Goal: Browse casually

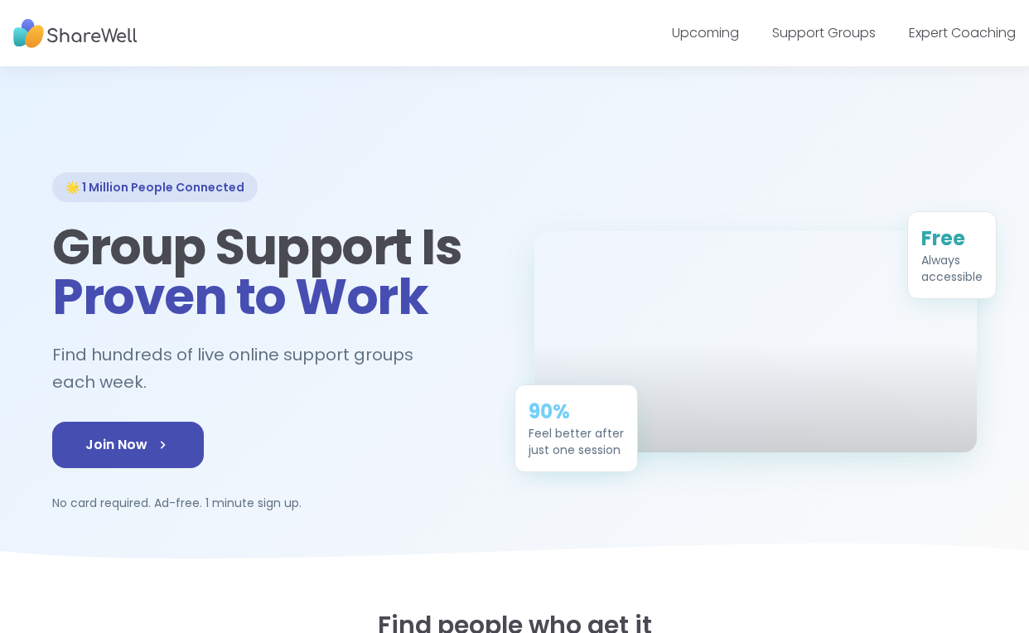
click at [209, 312] on span "Proven to Work" at bounding box center [239, 297] width 375 height 70
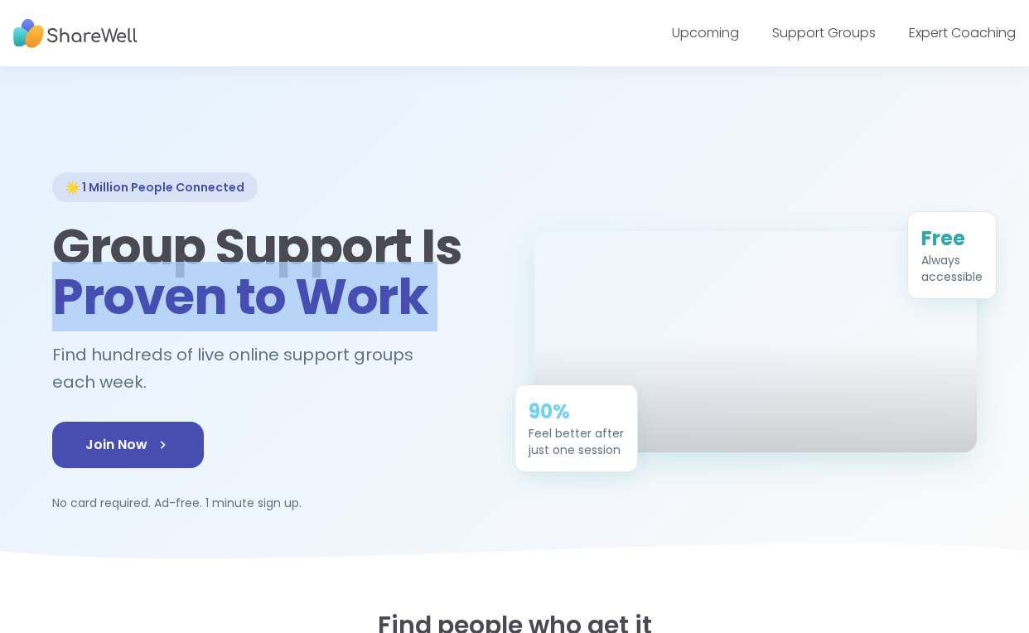
click at [209, 312] on span "Proven to Work" at bounding box center [239, 297] width 375 height 70
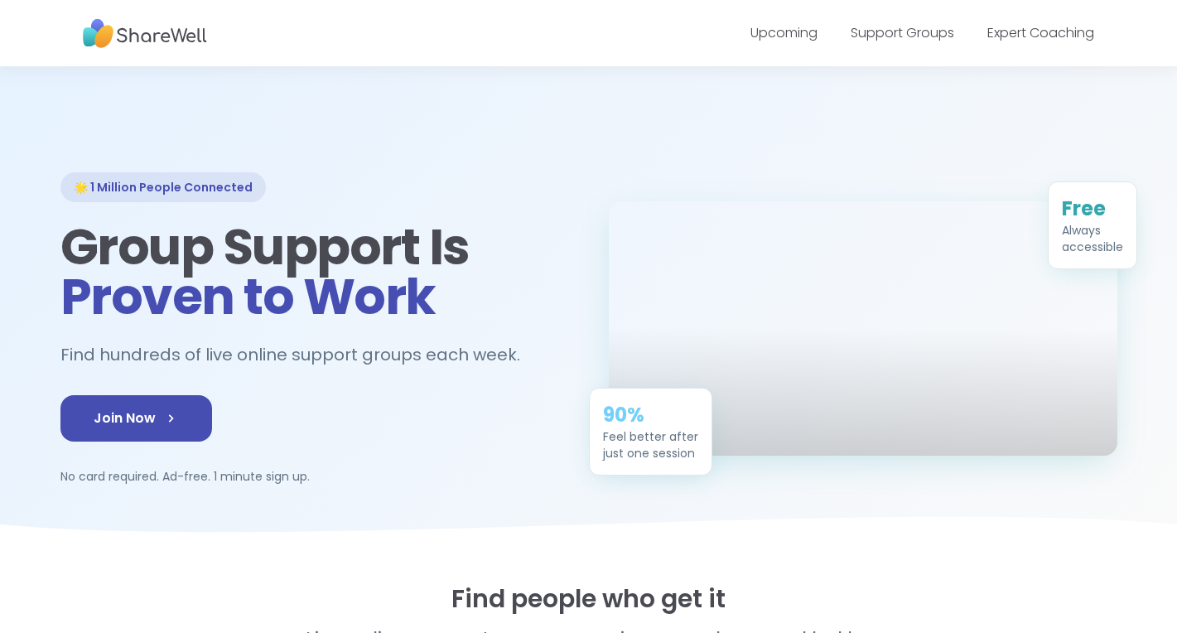
click at [394, 254] on h1 "Group Support Is Proven to Work" at bounding box center [314, 271] width 509 height 99
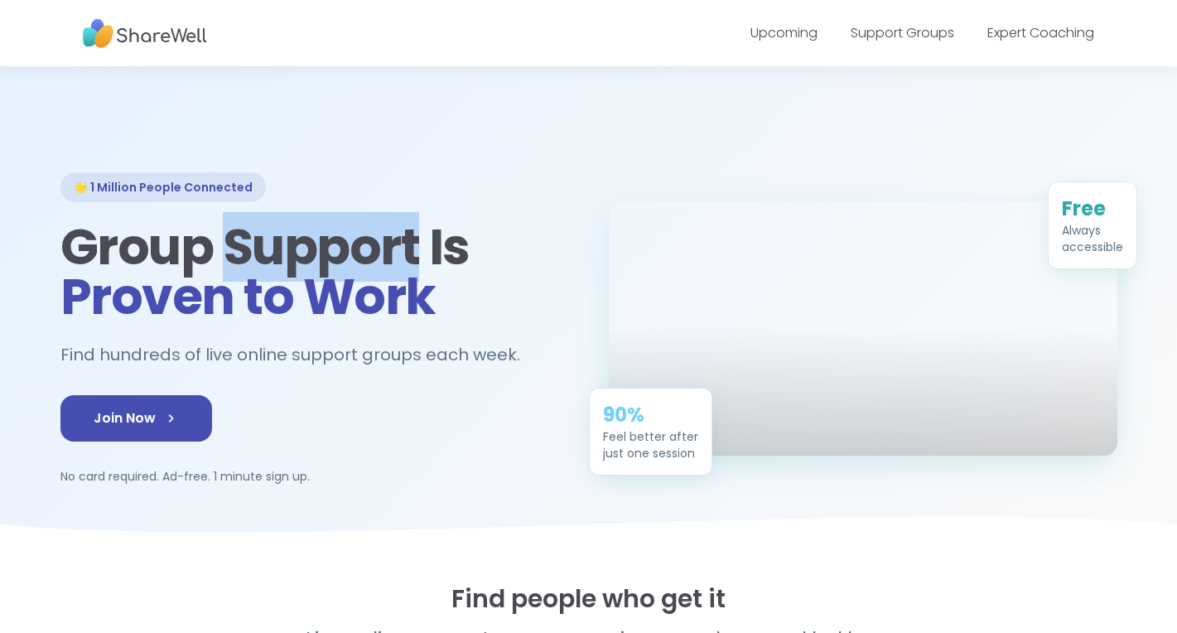
click at [394, 254] on h1 "Group Support Is Proven to Work" at bounding box center [314, 271] width 509 height 99
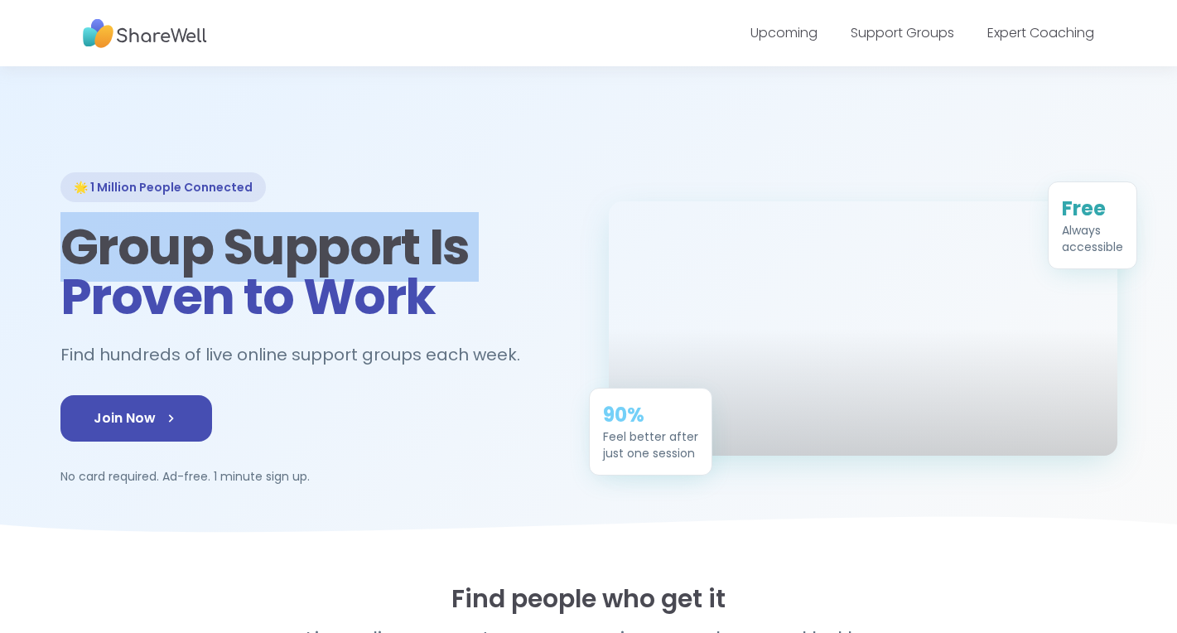
click at [394, 254] on h1 "Group Support Is Proven to Work" at bounding box center [314, 271] width 509 height 99
